Goal: Connect with others: Establish contact or relationships with other users

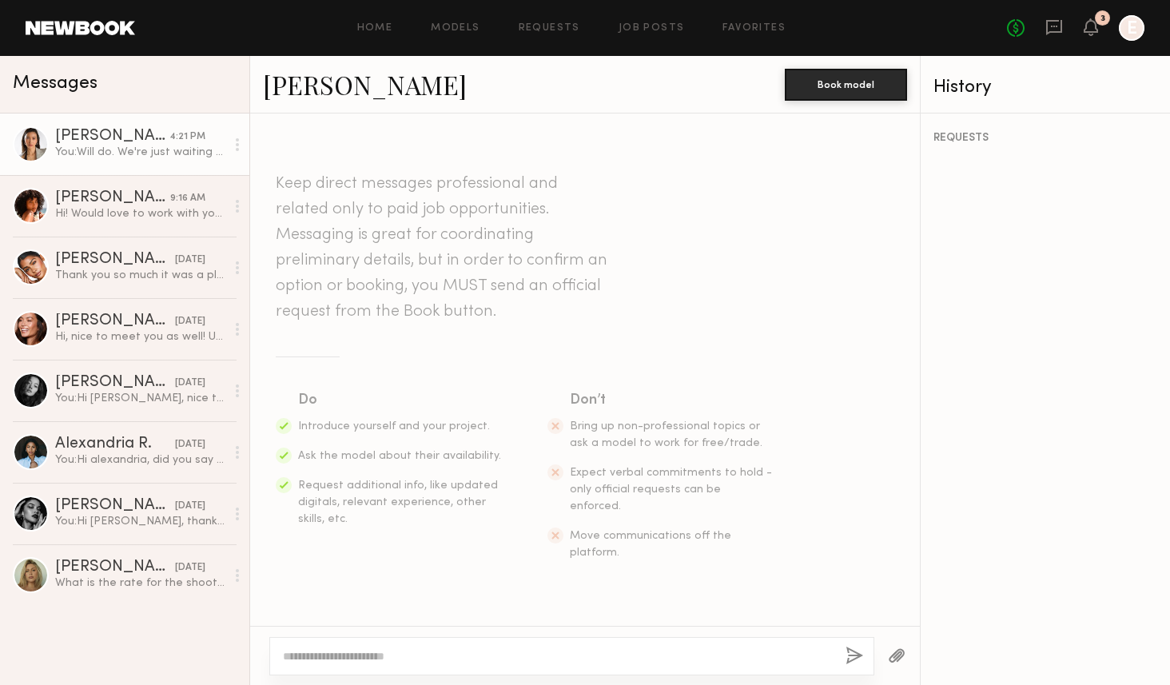
scroll to position [879, 0]
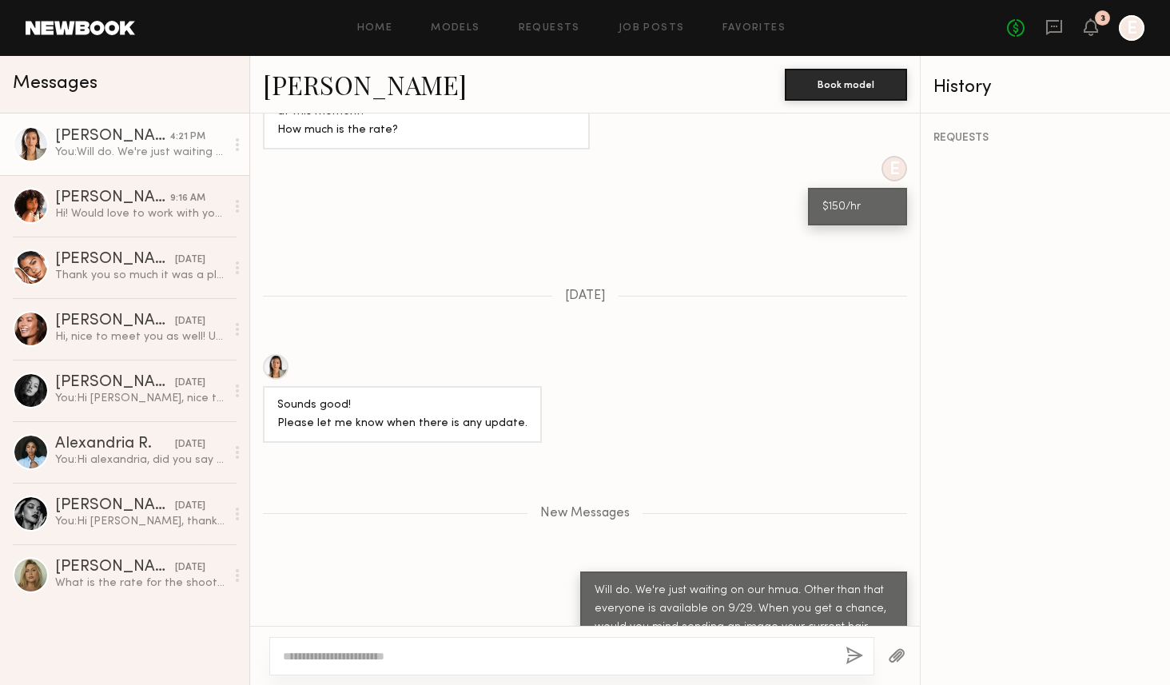
click at [81, 148] on div "You: Will do. We're just waiting on our hmua. Other than that everyone is avail…" at bounding box center [140, 152] width 170 height 15
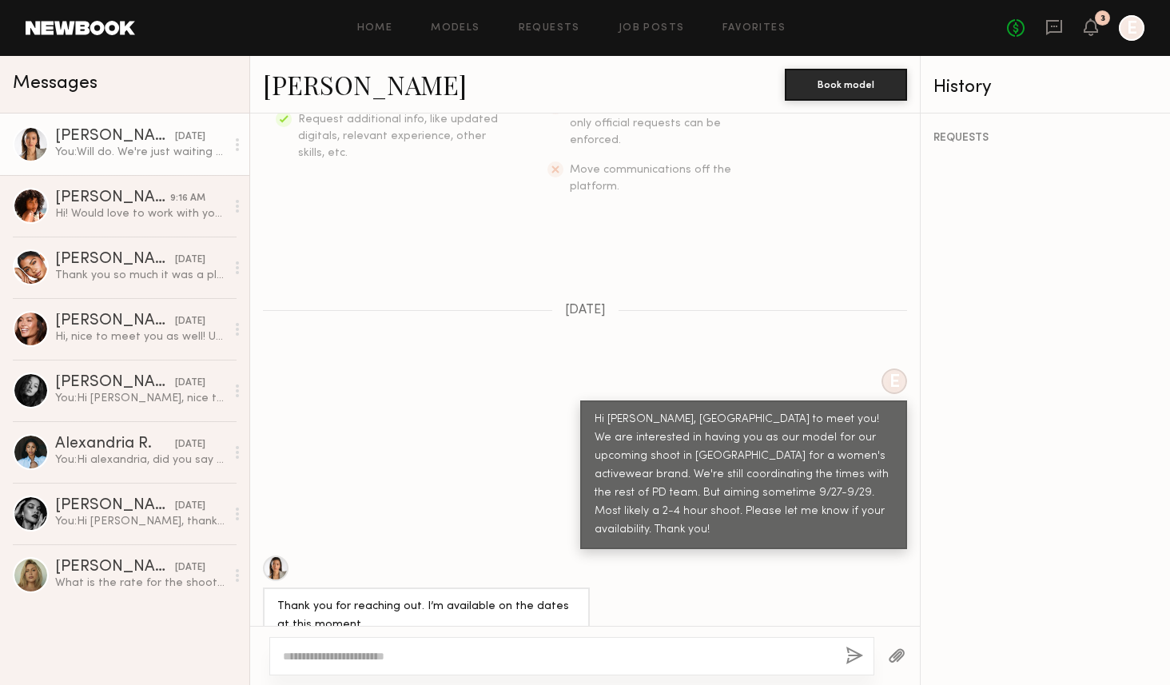
scroll to position [0, 0]
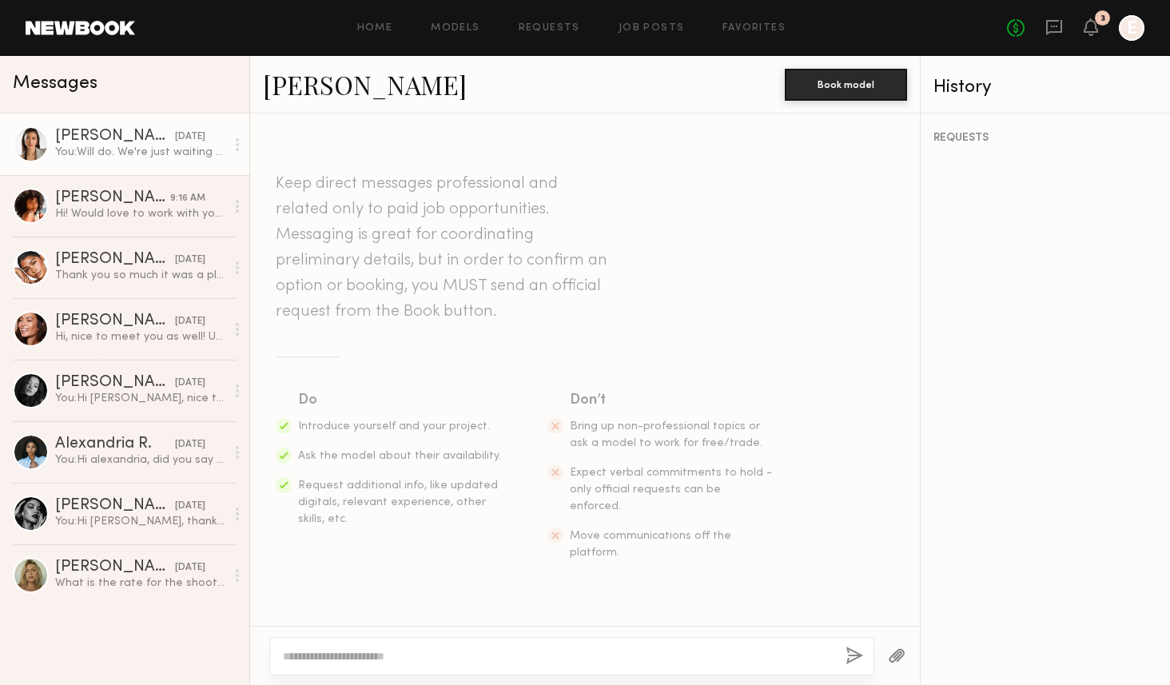
click at [137, 141] on div "[PERSON_NAME]" at bounding box center [115, 137] width 120 height 16
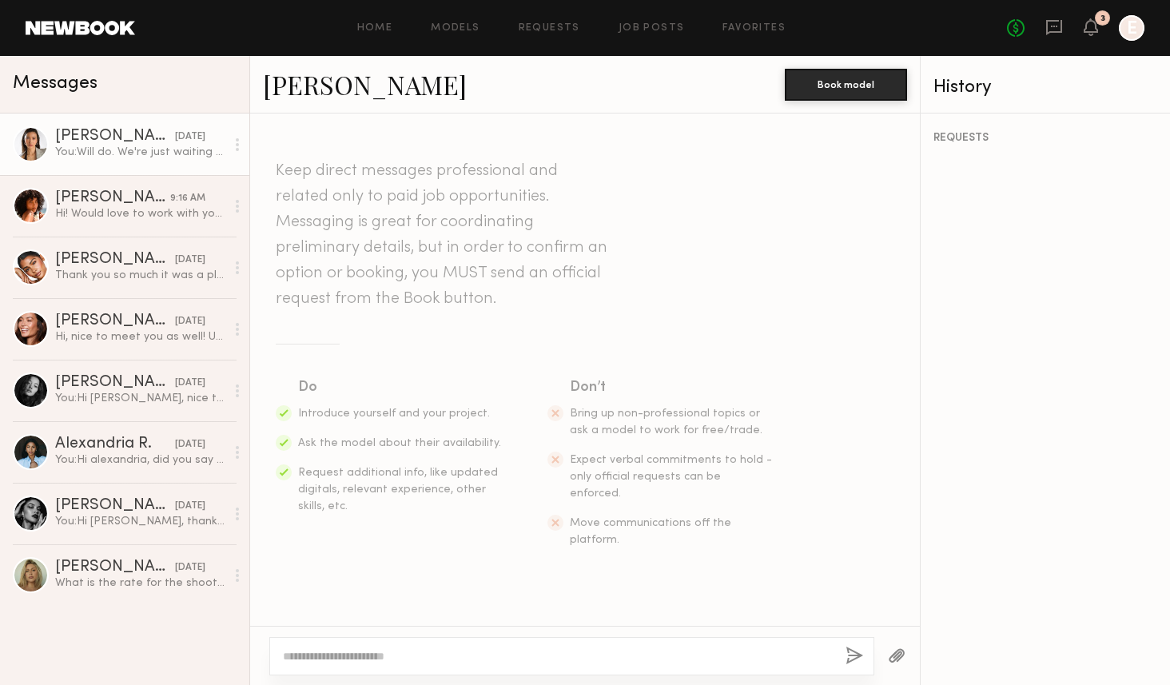
scroll to position [779, 0]
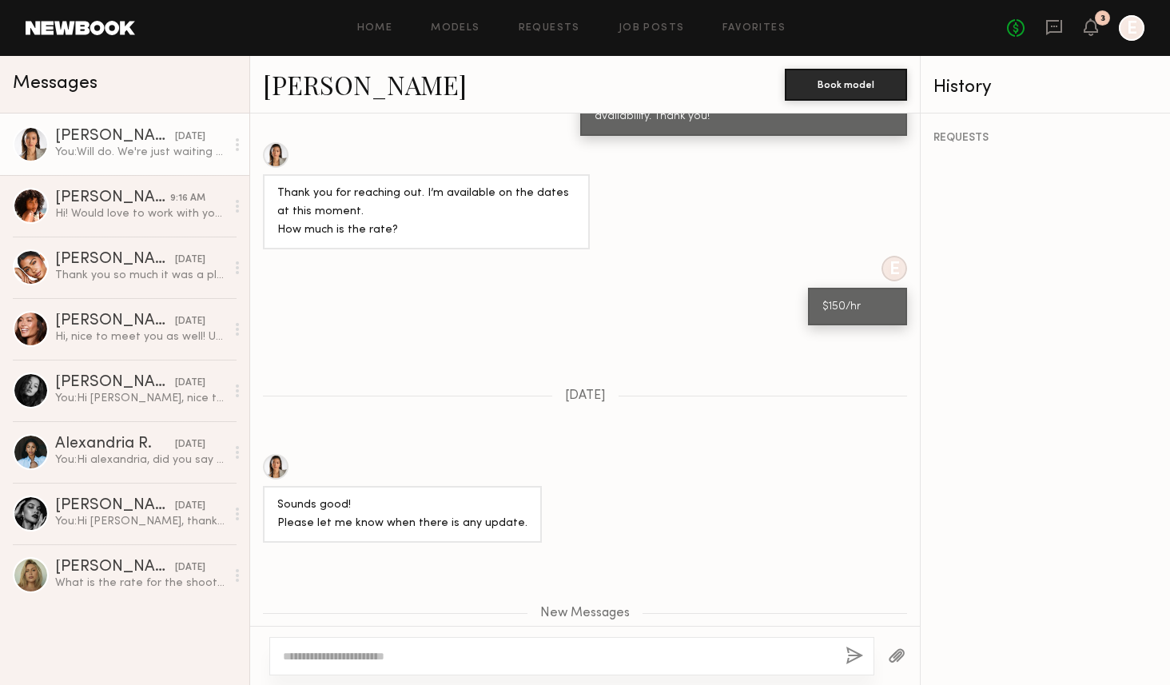
click at [273, 454] on div at bounding box center [276, 467] width 26 height 26
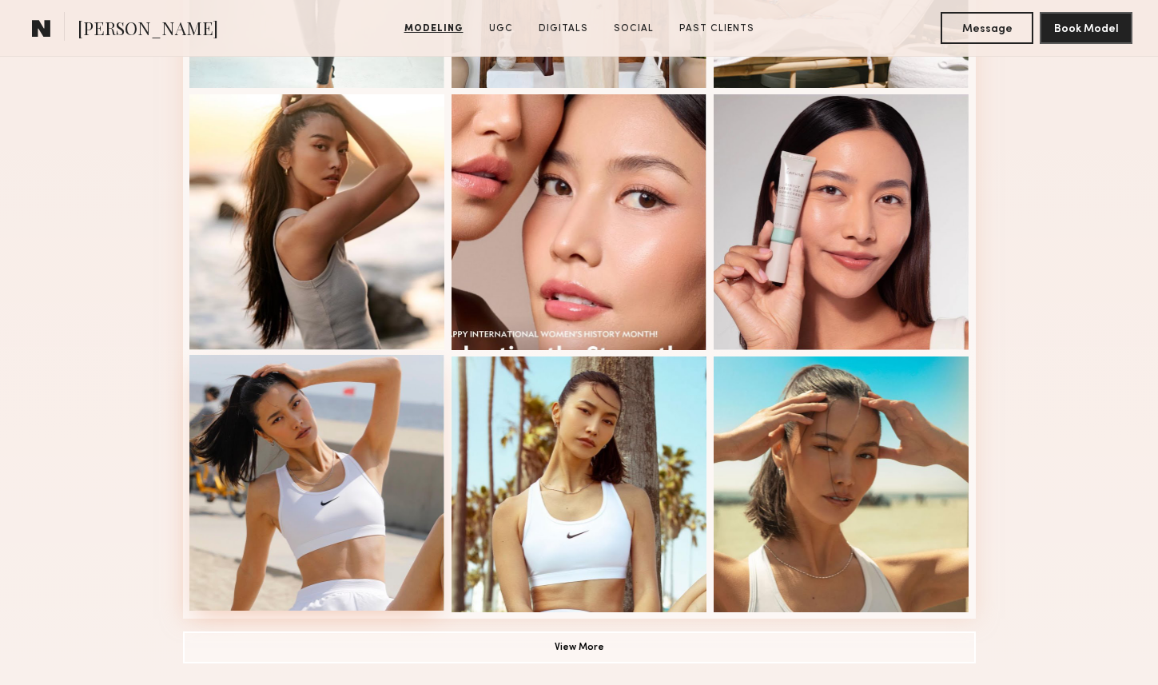
scroll to position [959, 0]
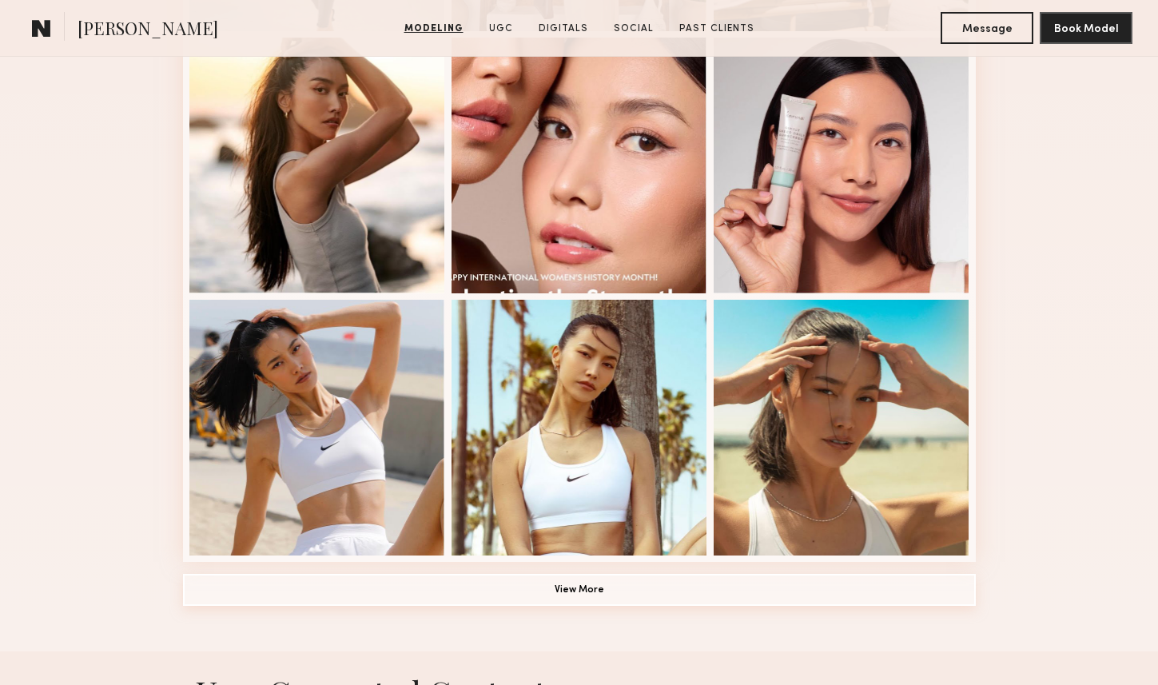
click at [604, 590] on button "View More" at bounding box center [579, 590] width 792 height 32
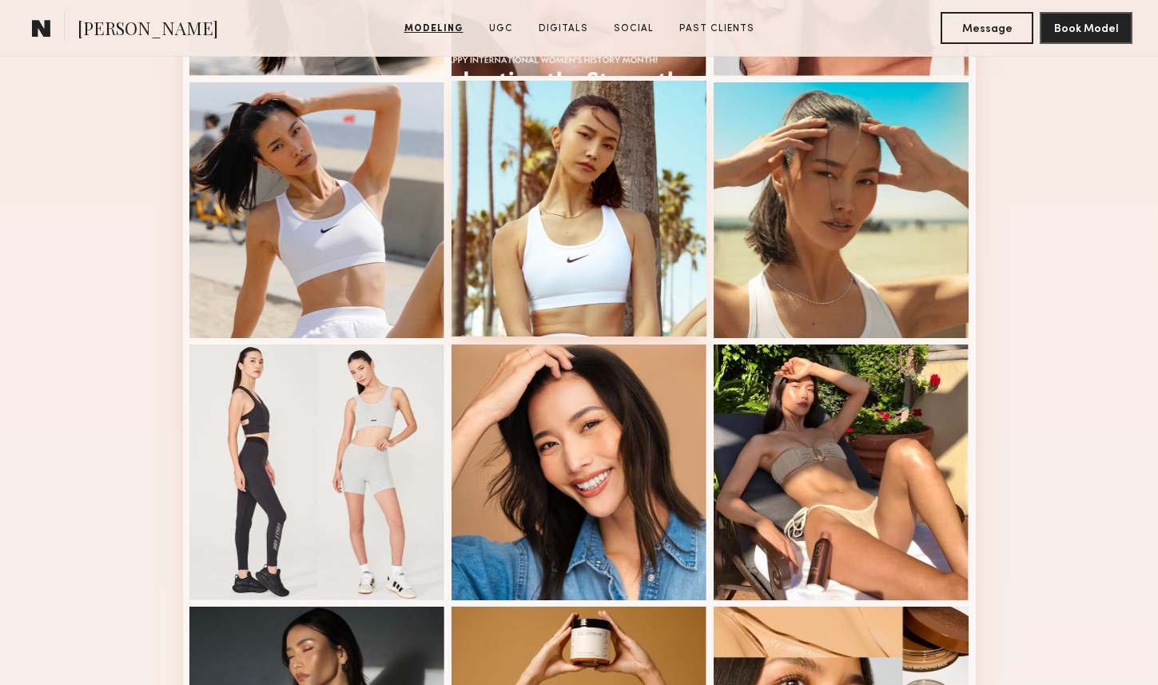
scroll to position [1179, 0]
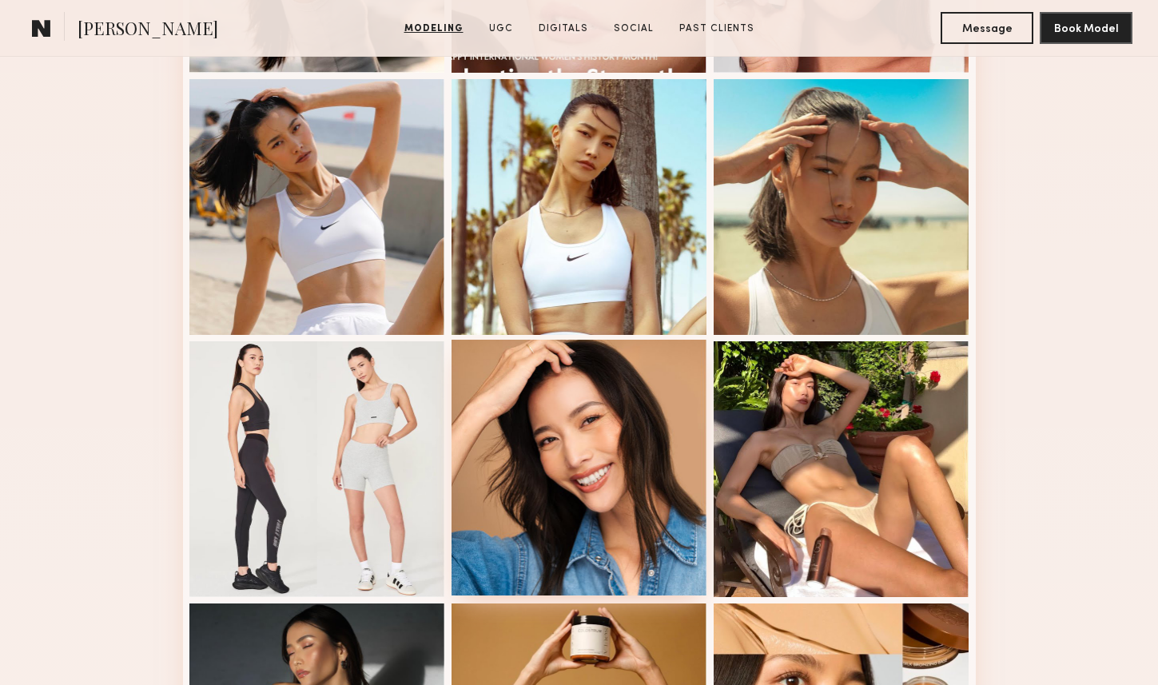
click at [566, 484] on div at bounding box center [579, 468] width 256 height 256
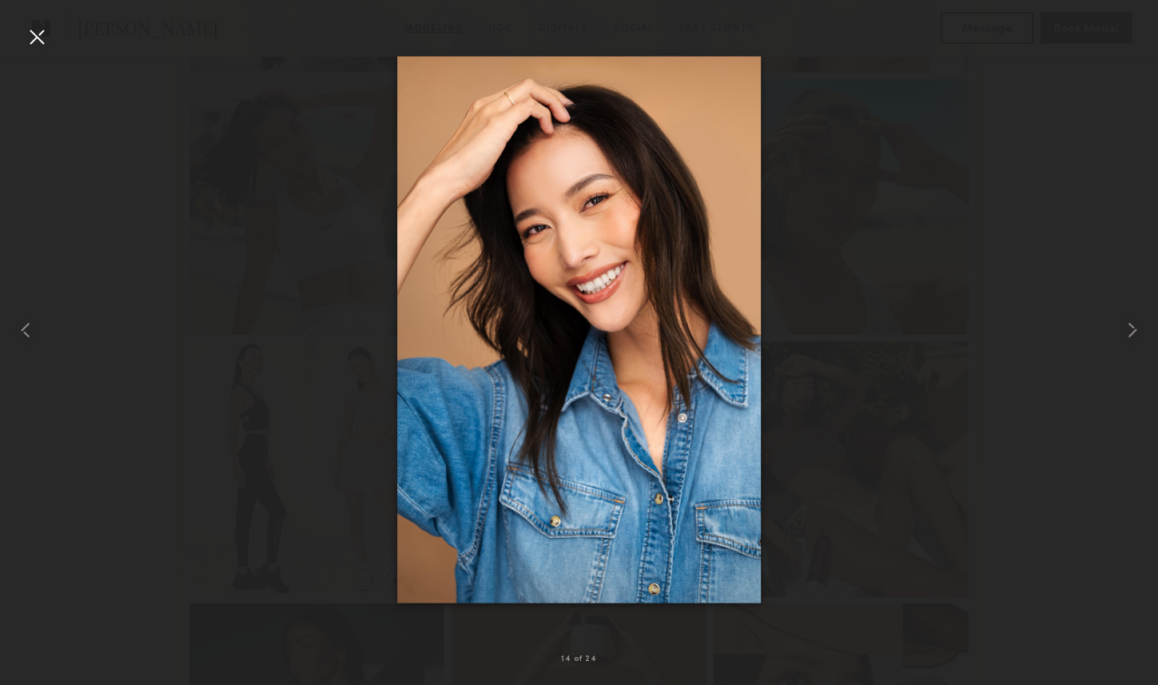
click at [43, 41] on div at bounding box center [37, 37] width 26 height 26
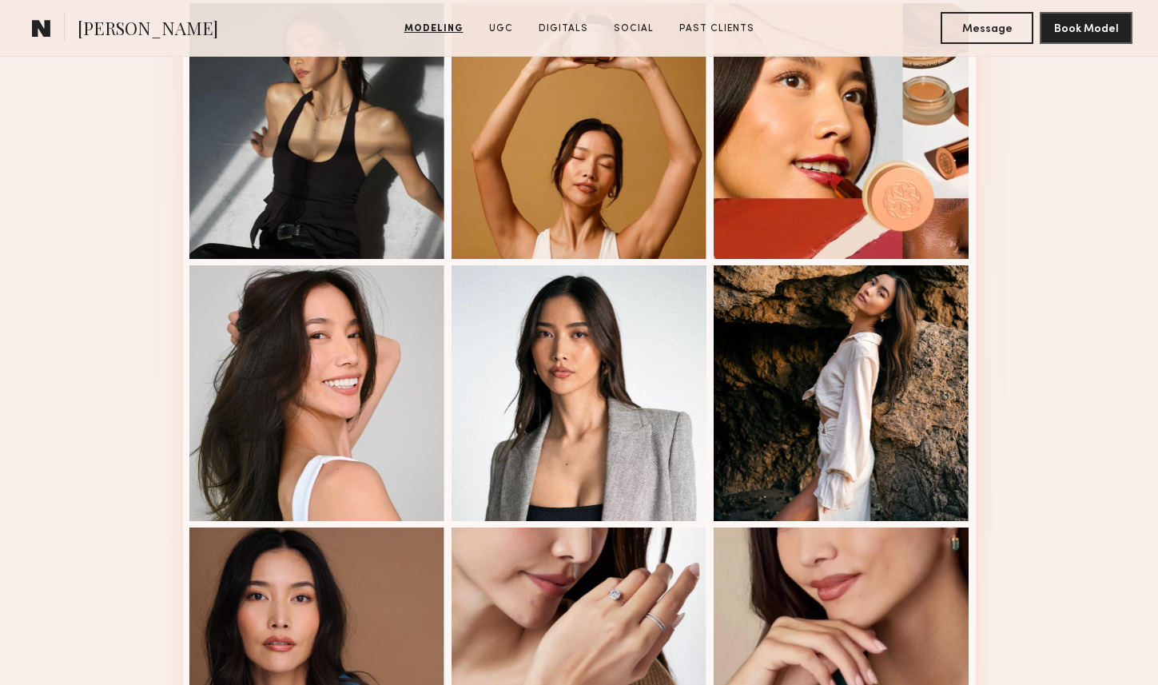
scroll to position [1909, 0]
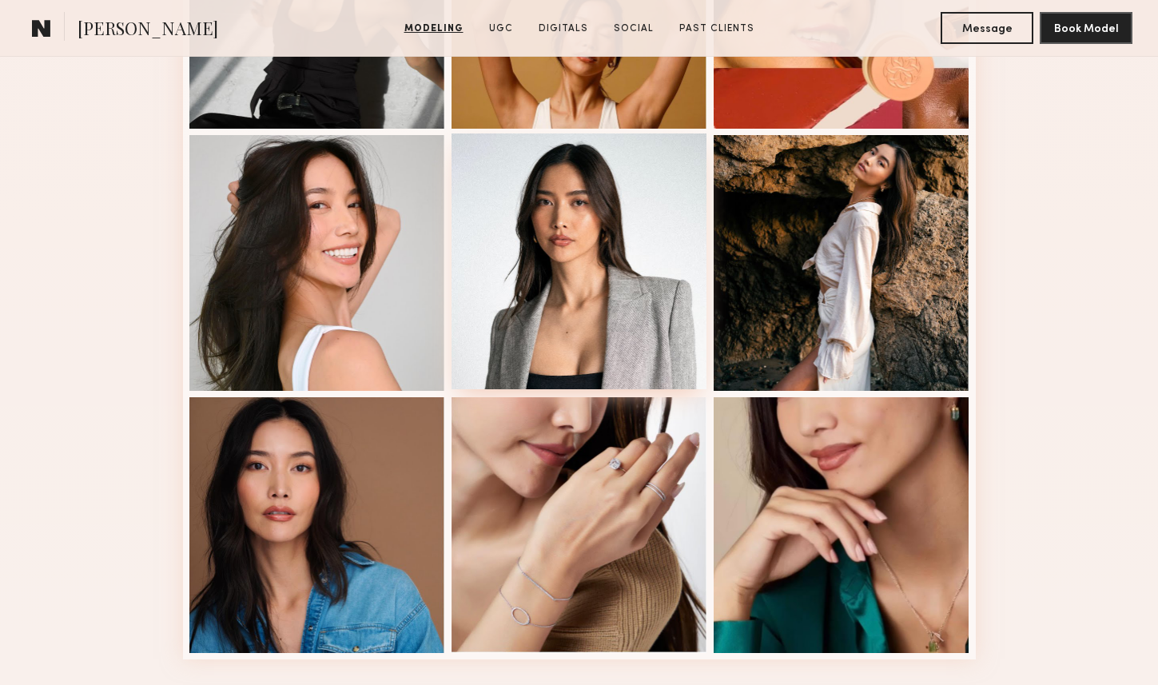
click at [597, 280] on div at bounding box center [579, 261] width 256 height 256
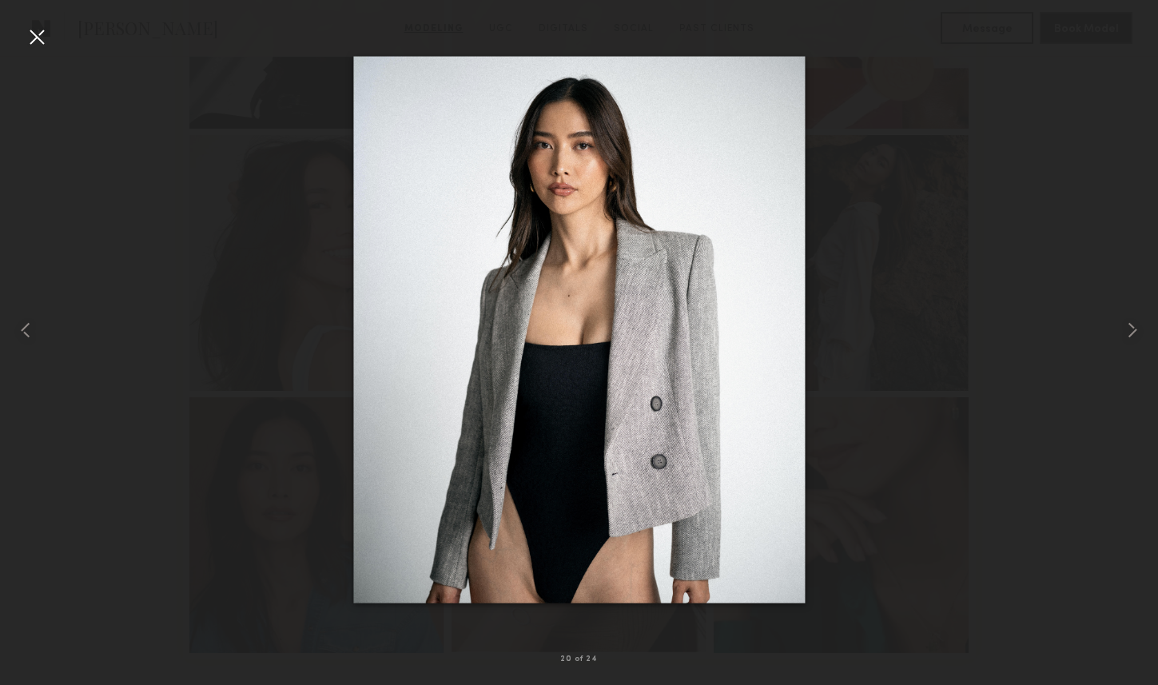
click at [38, 35] on div at bounding box center [37, 37] width 26 height 26
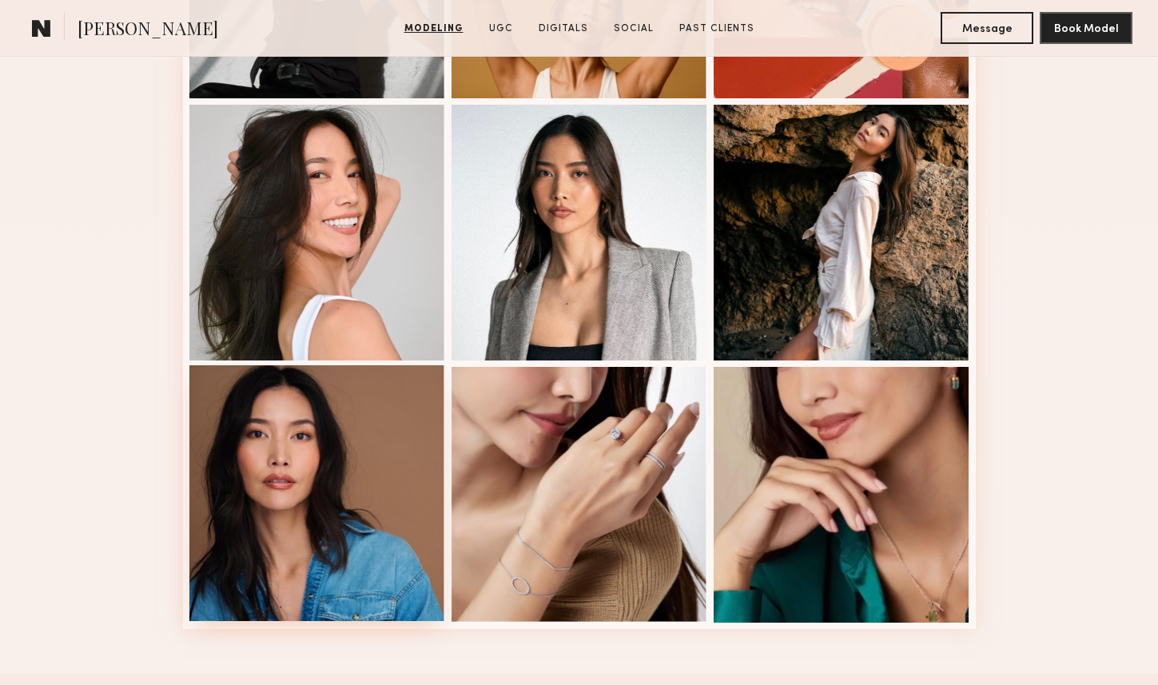
scroll to position [1946, 0]
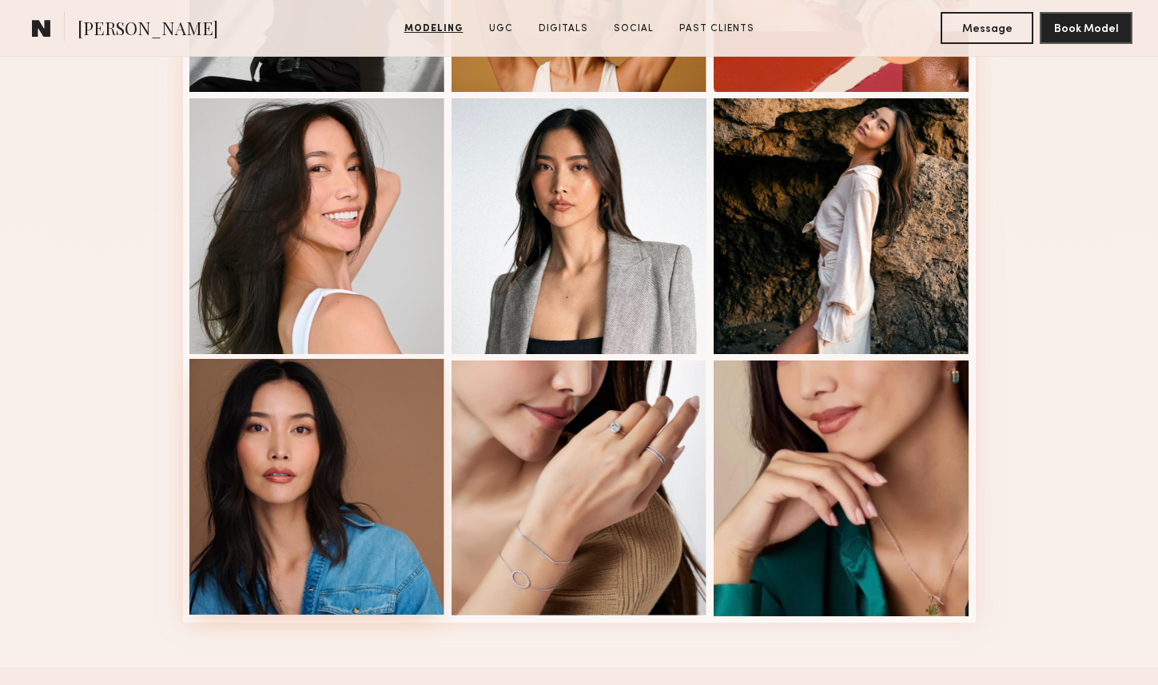
click at [363, 494] on div at bounding box center [317, 487] width 256 height 256
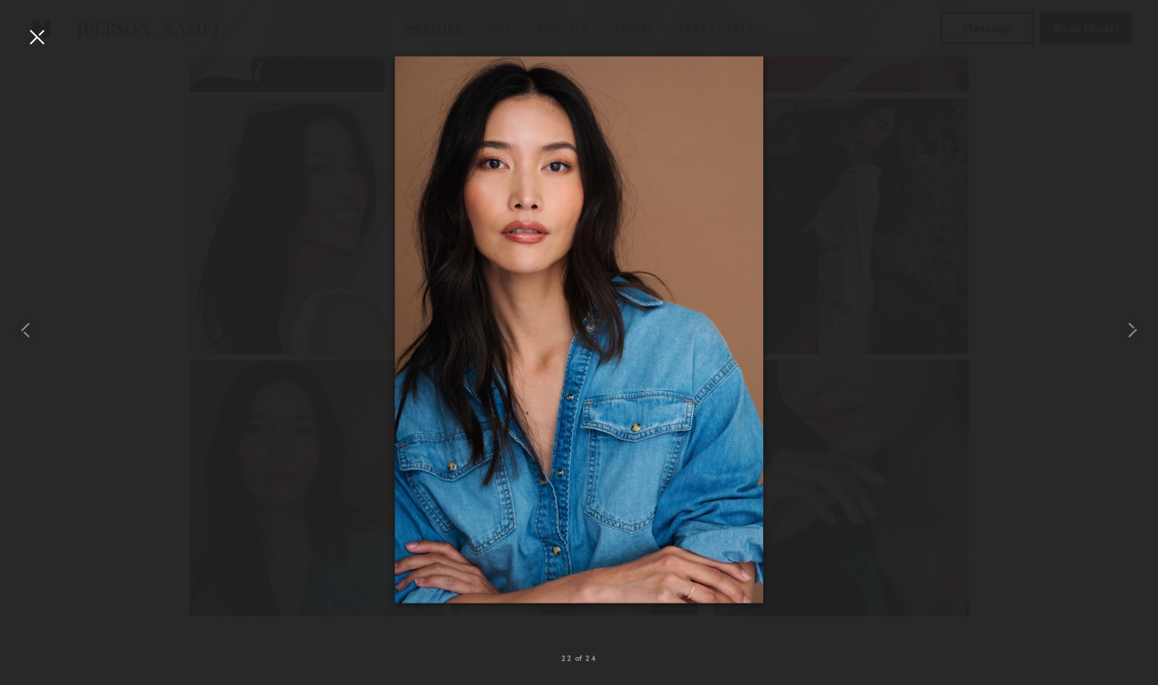
click at [171, 134] on div at bounding box center [579, 330] width 1158 height 608
click at [36, 41] on div at bounding box center [37, 37] width 26 height 26
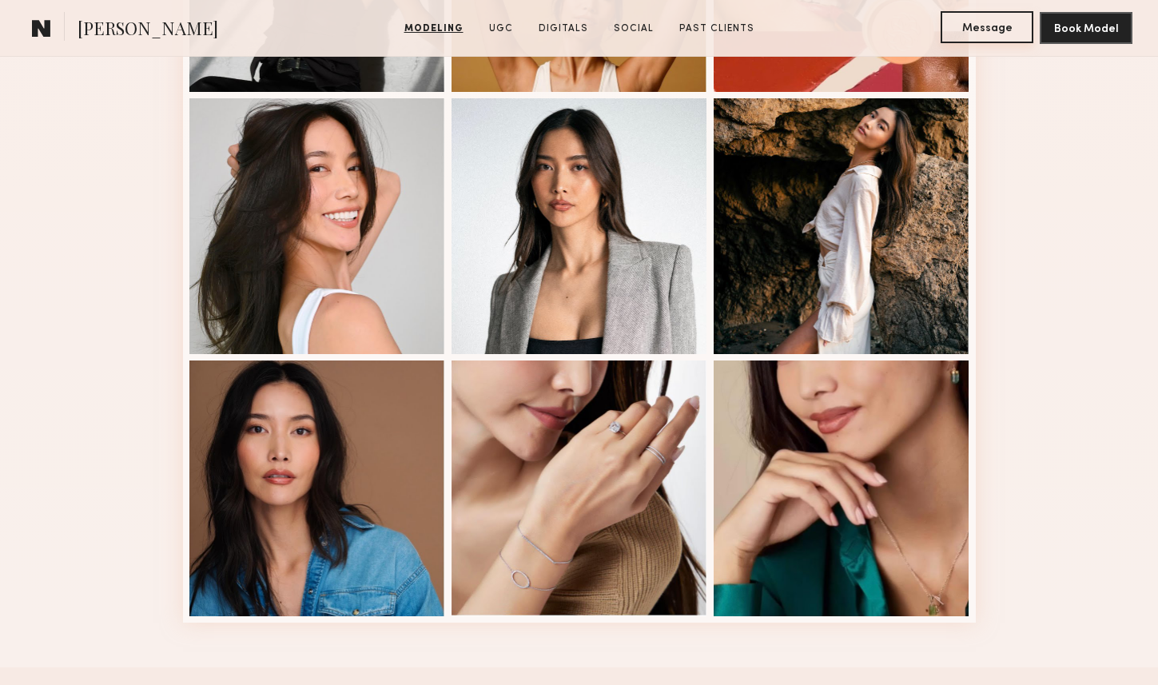
click at [991, 22] on button "Message" at bounding box center [986, 27] width 93 height 32
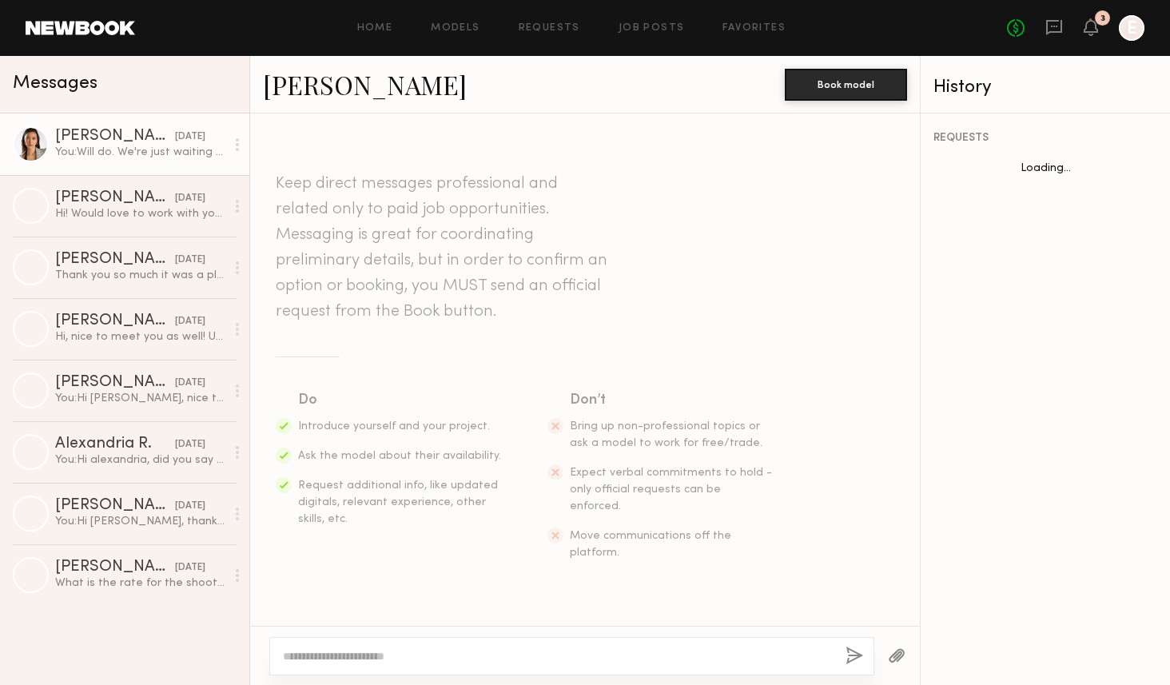
scroll to position [757, 0]
